Goal: Information Seeking & Learning: Learn about a topic

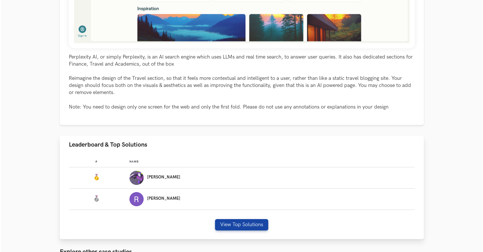
scroll to position [255, 0]
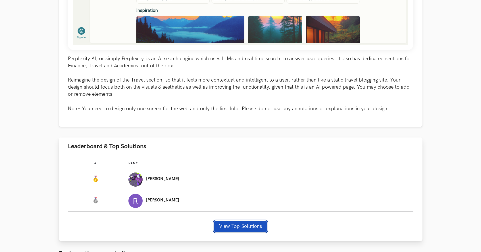
click at [236, 226] on button "View Top Solutions" at bounding box center [240, 226] width 53 height 11
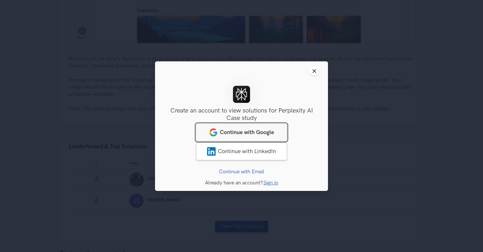
click at [227, 128] on link "Continue with Google" at bounding box center [241, 132] width 91 height 18
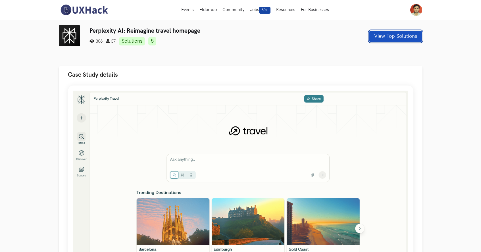
click at [379, 41] on button "View Top Solutions" at bounding box center [395, 36] width 53 height 11
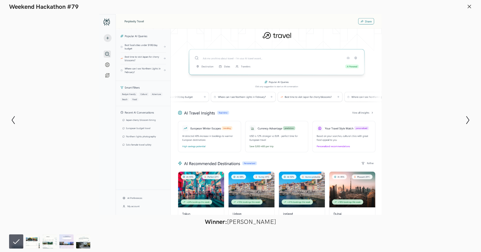
scroll to position [616, 0]
click at [470, 118] on icon "Show next slide" at bounding box center [468, 120] width 8 height 8
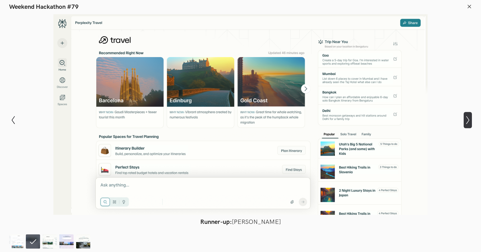
click at [470, 119] on icon "Show next slide" at bounding box center [468, 120] width 8 height 8
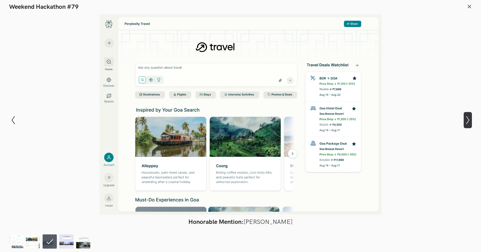
click at [470, 119] on icon "Show next slide" at bounding box center [468, 120] width 8 height 8
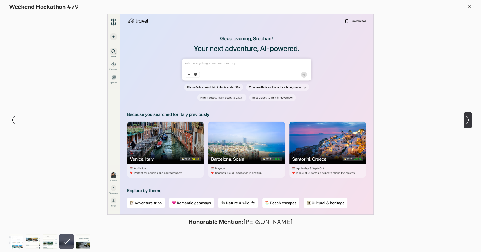
click at [470, 119] on icon "Show next slide" at bounding box center [468, 120] width 8 height 8
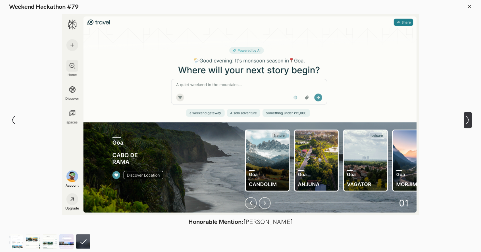
click at [470, 119] on icon "Show next slide" at bounding box center [468, 120] width 8 height 8
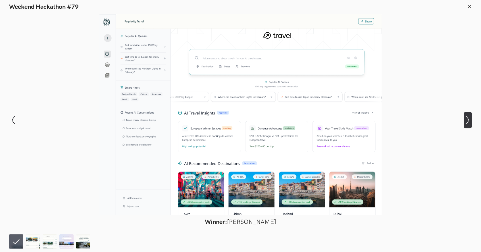
click at [470, 119] on icon "Show next slide" at bounding box center [468, 120] width 8 height 8
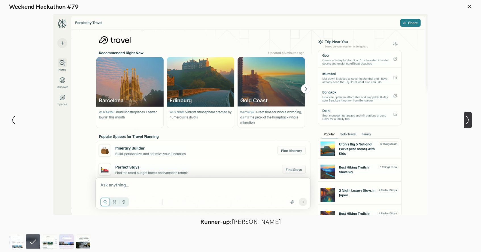
click at [470, 119] on icon "Show next slide" at bounding box center [468, 120] width 8 height 8
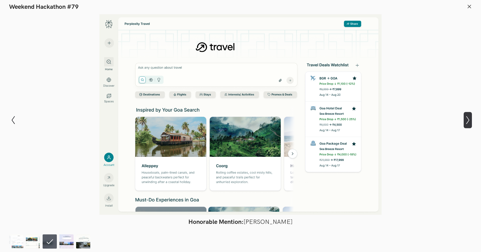
click at [470, 119] on icon "Show next slide" at bounding box center [468, 120] width 8 height 8
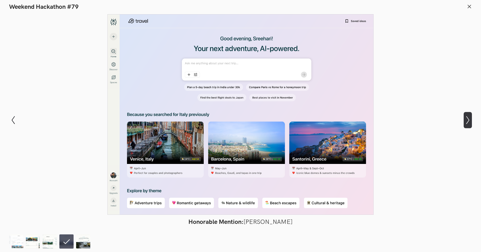
click at [470, 119] on icon "Show next slide" at bounding box center [468, 120] width 8 height 8
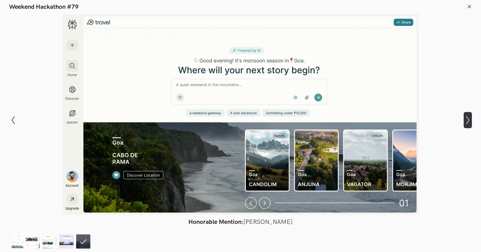
click at [470, 119] on icon "Show next slide" at bounding box center [468, 120] width 8 height 8
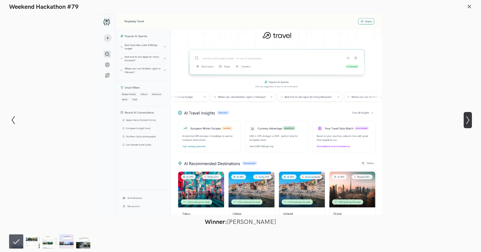
click at [470, 119] on icon "Show next slide" at bounding box center [468, 120] width 8 height 8
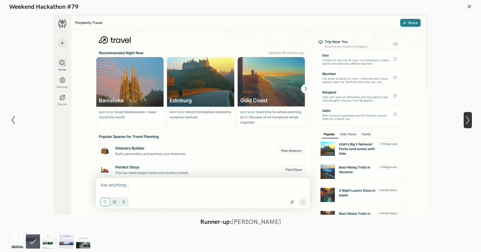
click at [467, 120] on icon "Show next slide" at bounding box center [468, 120] width 8 height 8
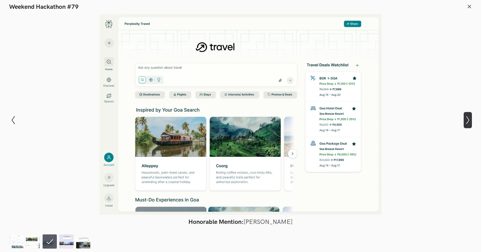
click at [467, 120] on icon "Show next slide" at bounding box center [468, 120] width 8 height 8
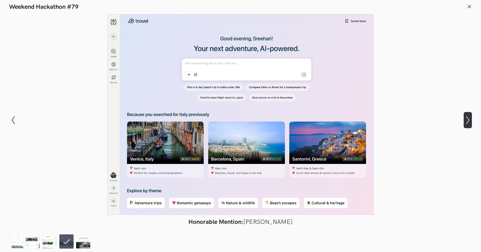
click at [467, 120] on icon "Show next slide" at bounding box center [468, 120] width 8 height 8
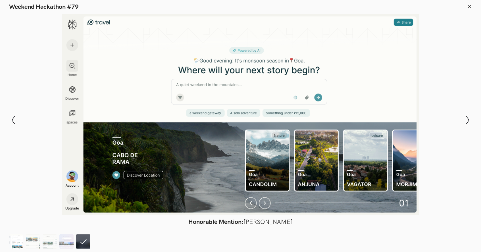
click at [19, 242] on img at bounding box center [16, 241] width 14 height 14
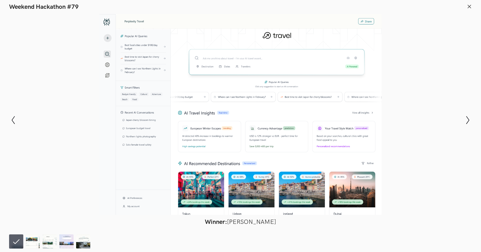
click at [468, 7] on icon at bounding box center [469, 6] width 5 height 5
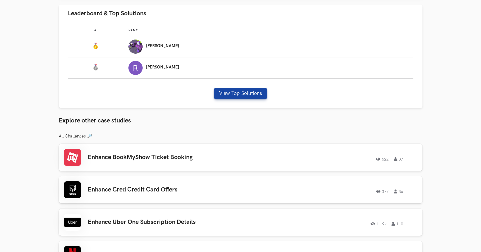
scroll to position [389, 0]
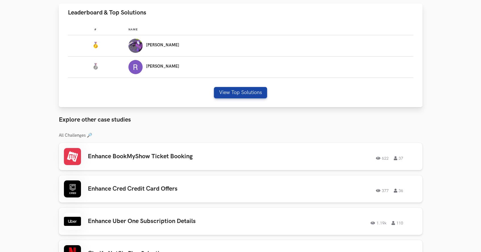
click at [178, 67] on p "[PERSON_NAME]" at bounding box center [162, 66] width 33 height 5
click at [179, 46] on p "[PERSON_NAME]" at bounding box center [162, 45] width 33 height 5
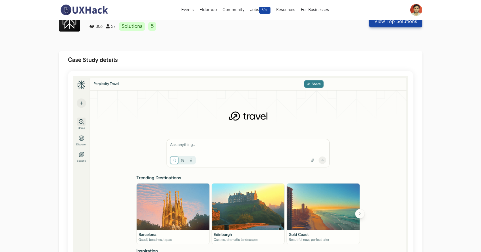
scroll to position [0, 0]
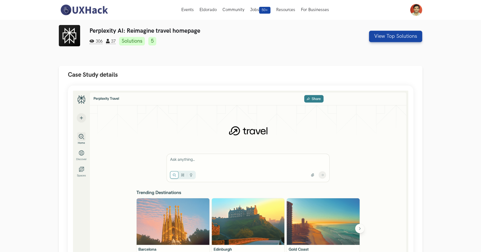
click at [132, 41] on link "Solutions" at bounding box center [132, 41] width 26 height 9
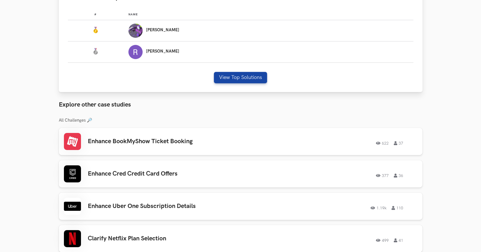
scroll to position [412, 0]
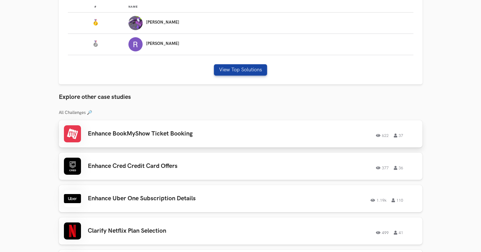
click at [323, 137] on div "622 37" at bounding box center [340, 133] width 155 height 7
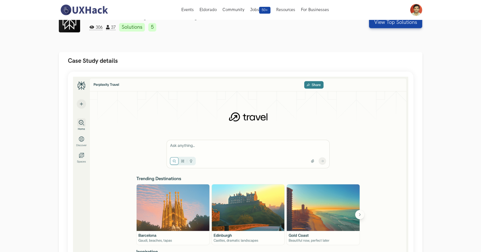
scroll to position [0, 0]
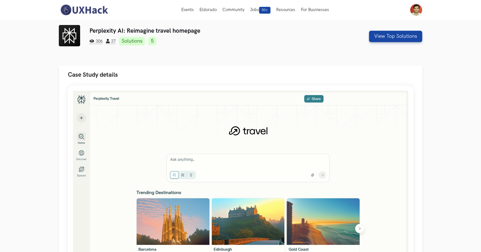
click at [375, 30] on div "Perplexity AI: Reimagine travel homepage 306 37 Solutions 5 View Top Solutions" at bounding box center [241, 36] width 364 height 23
click at [377, 34] on button "View Top Solutions" at bounding box center [395, 36] width 53 height 11
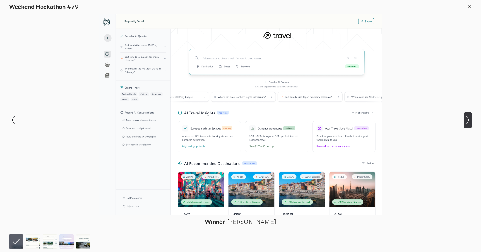
click at [468, 124] on icon "Show next slide" at bounding box center [468, 120] width 8 height 8
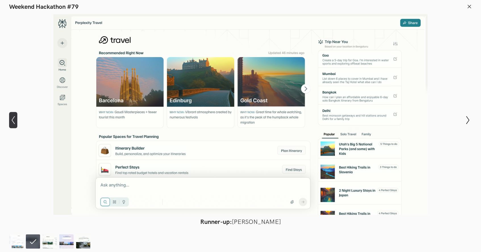
click at [14, 124] on icon "Show previous slide" at bounding box center [13, 120] width 8 height 8
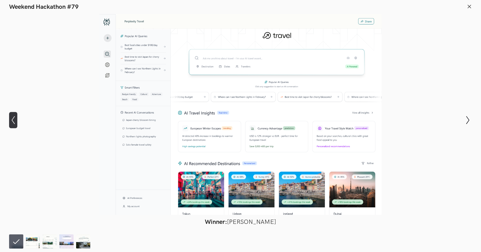
click at [14, 124] on icon "Show previous slide" at bounding box center [13, 120] width 8 height 8
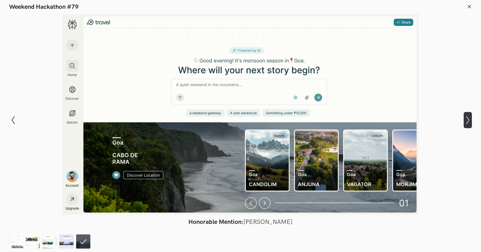
click at [469, 117] on icon "Show next slide" at bounding box center [468, 120] width 8 height 8
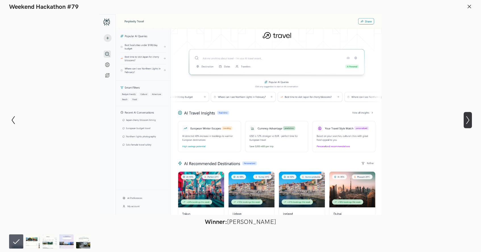
click at [470, 122] on icon "Show next slide" at bounding box center [468, 120] width 8 height 8
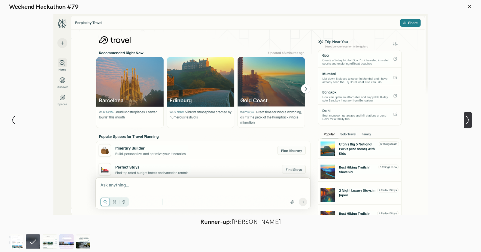
click at [467, 122] on icon "Show next slide" at bounding box center [468, 120] width 8 height 8
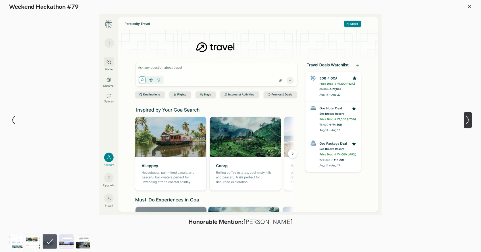
click at [467, 122] on icon "Show next slide" at bounding box center [468, 120] width 8 height 8
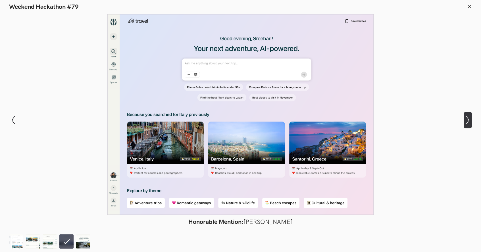
click at [467, 122] on icon "Show next slide" at bounding box center [468, 120] width 8 height 8
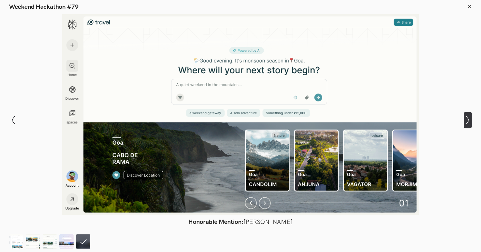
click at [467, 122] on icon "Show next slide" at bounding box center [468, 120] width 8 height 8
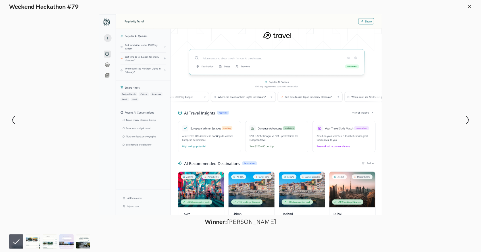
click at [468, 7] on icon at bounding box center [469, 6] width 5 height 5
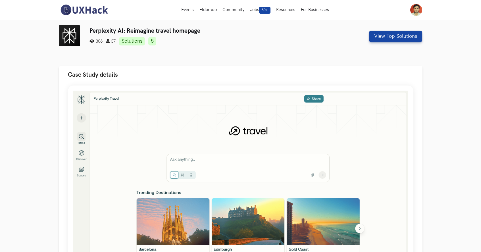
click at [397, 56] on div "Perplexity AI: Reimagine travel homepage 306 37 Solutions 5 View Top Solutions" at bounding box center [241, 41] width 364 height 32
